Goal: Register for event/course

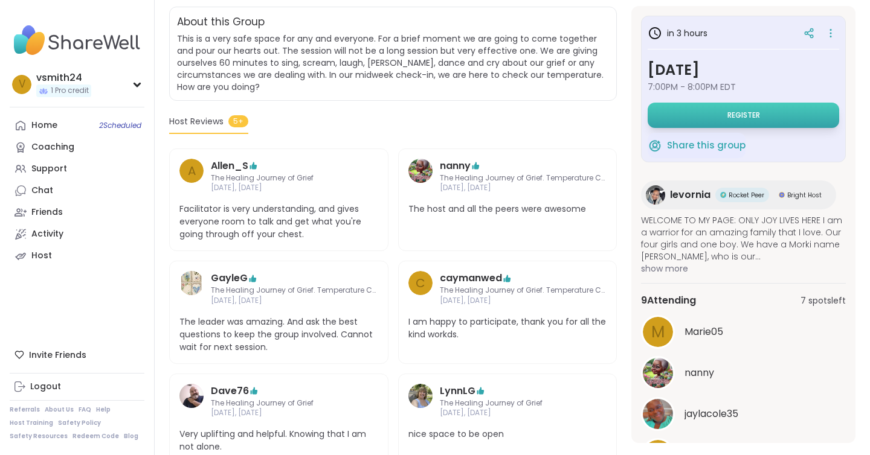
click at [696, 120] on button "Register" at bounding box center [742, 115] width 191 height 25
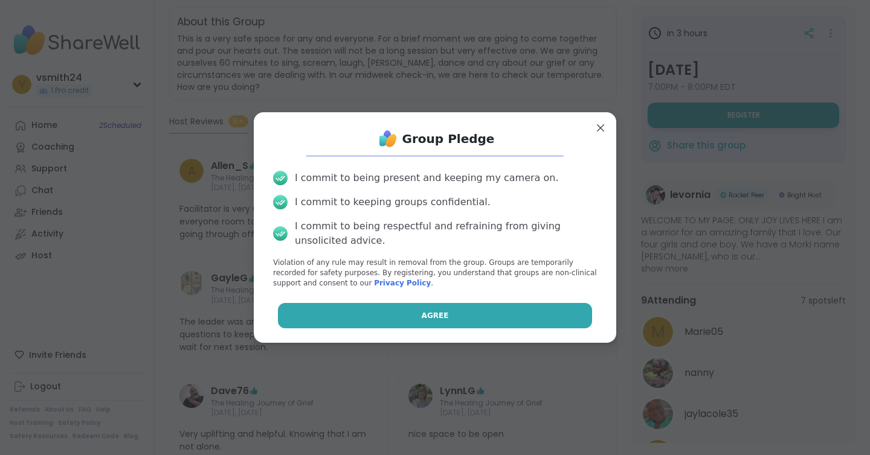
click at [475, 326] on button "Agree" at bounding box center [435, 315] width 315 height 25
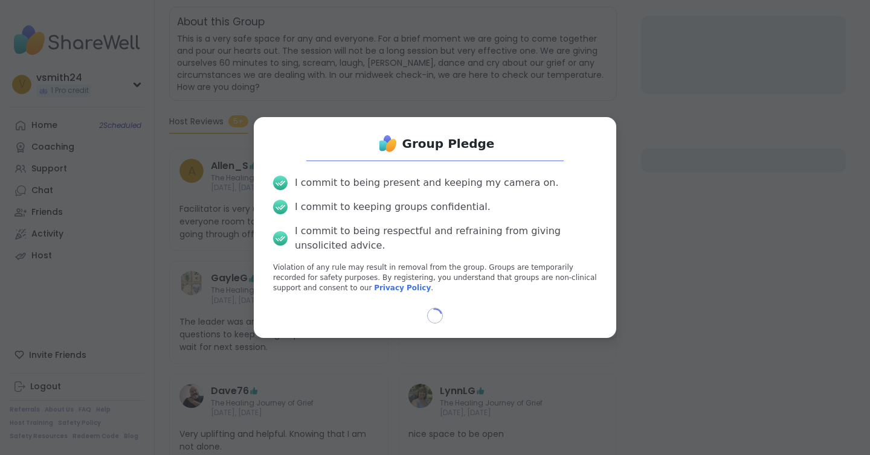
select select "**"
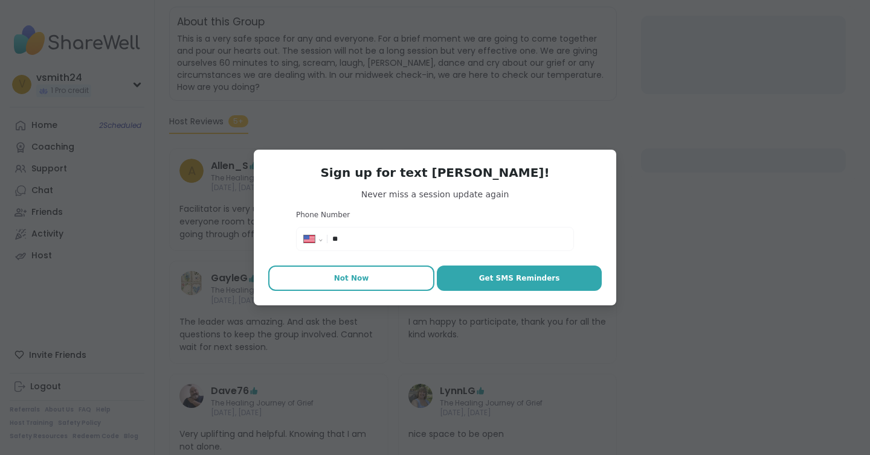
click at [399, 277] on button "Not Now" at bounding box center [351, 278] width 166 height 25
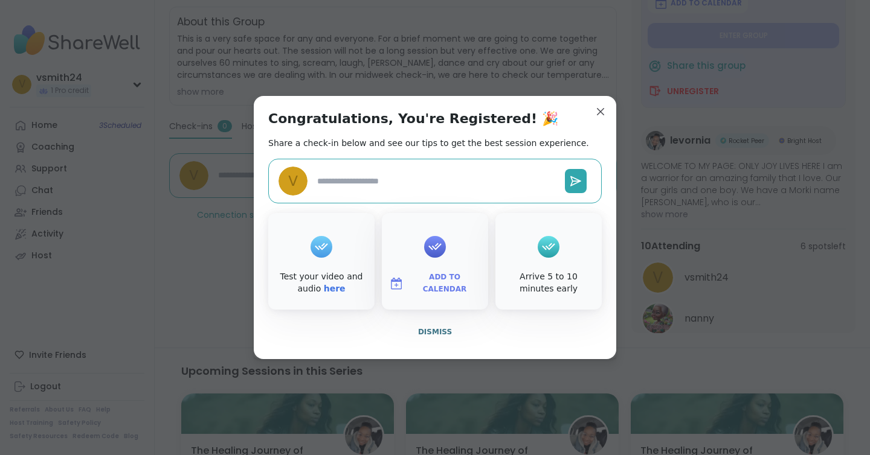
click at [419, 276] on button "Add to Calendar" at bounding box center [434, 283] width 101 height 25
click at [437, 140] on button "Apple Calendar" at bounding box center [435, 148] width 92 height 27
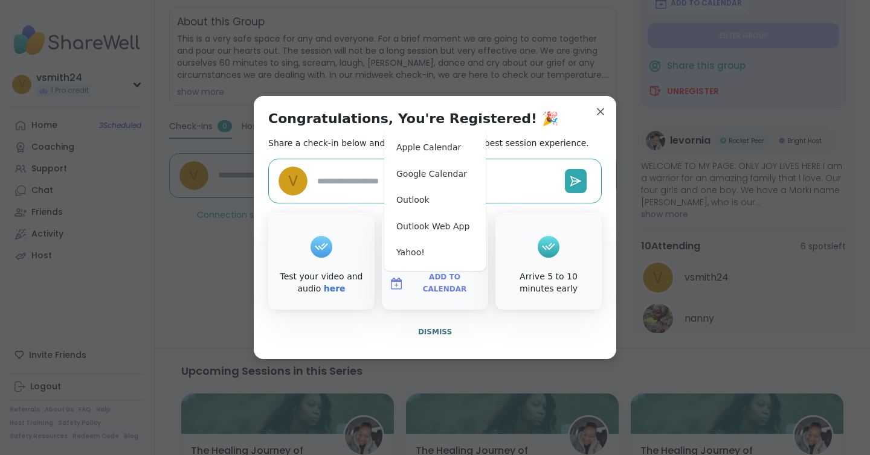
click at [702, 5] on span "Add to Calendar" at bounding box center [705, 3] width 71 height 10
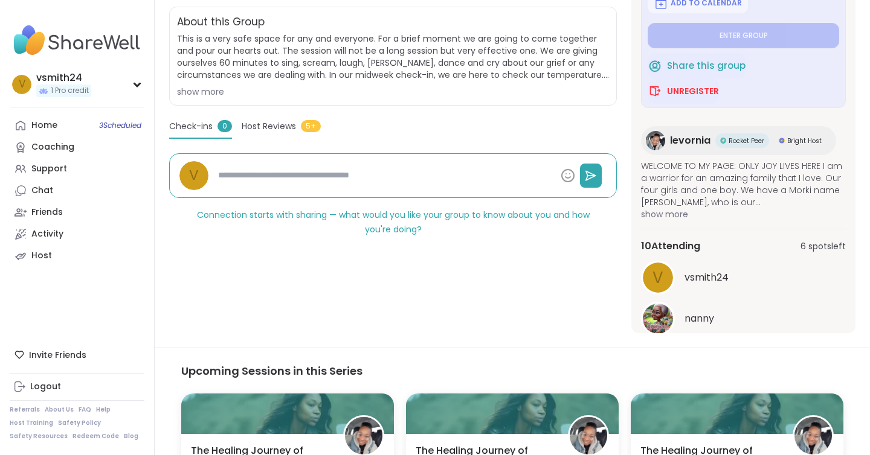
type textarea "*"
